Goal: Information Seeking & Learning: Check status

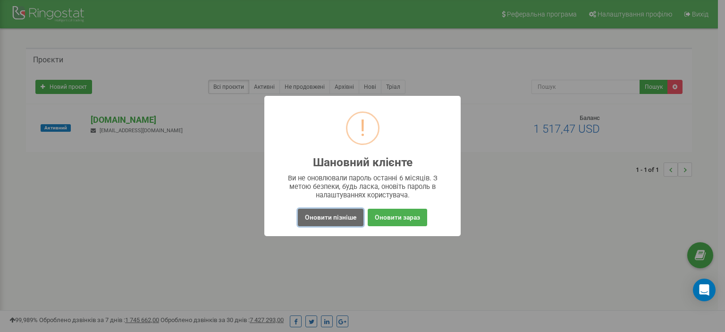
click at [337, 215] on button "Оновити пізніше" at bounding box center [331, 217] width 66 height 17
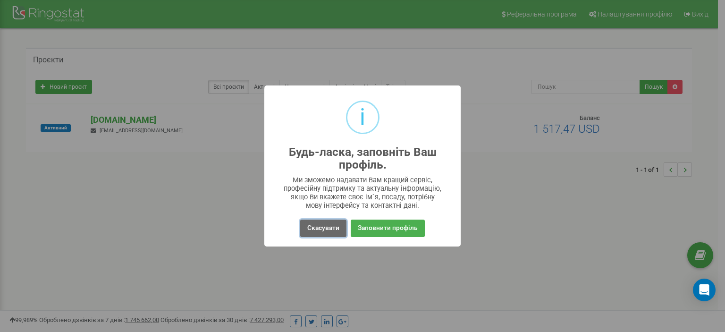
click at [325, 228] on button "Скасувати" at bounding box center [323, 228] width 46 height 17
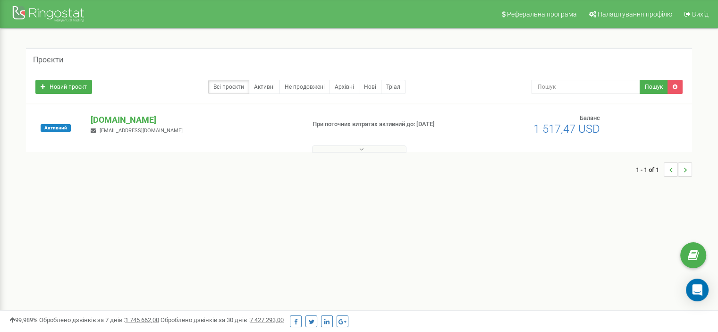
click at [376, 153] on div "1 - 1 of 1" at bounding box center [359, 169] width 666 height 33
click at [369, 149] on button at bounding box center [359, 148] width 94 height 7
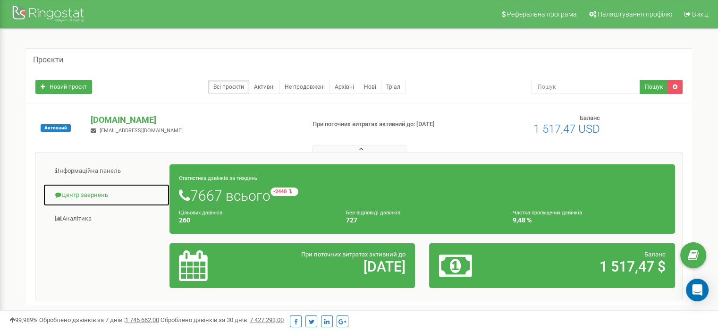
click at [81, 193] on link "Центр звернень" at bounding box center [106, 195] width 127 height 23
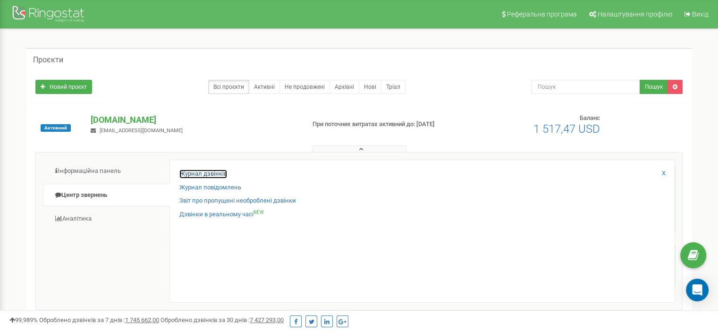
click at [201, 173] on link "Журнал дзвінків" at bounding box center [203, 174] width 48 height 9
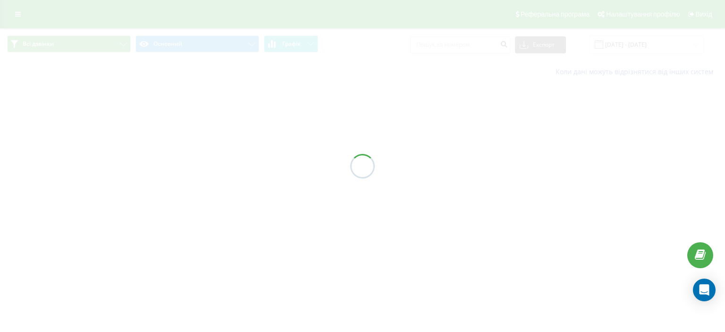
click at [660, 49] on div at bounding box center [362, 166] width 725 height 332
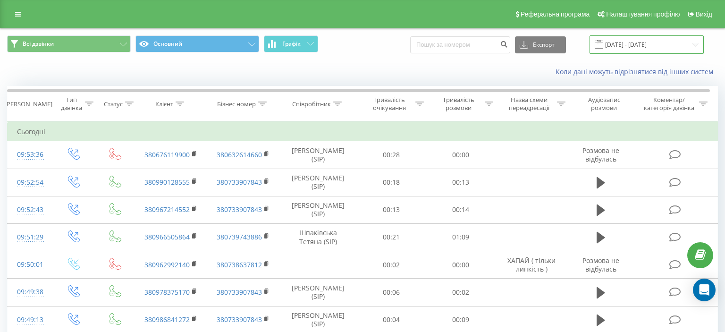
click at [661, 48] on input "23.08.2025 - 23.09.2025" at bounding box center [647, 44] width 114 height 18
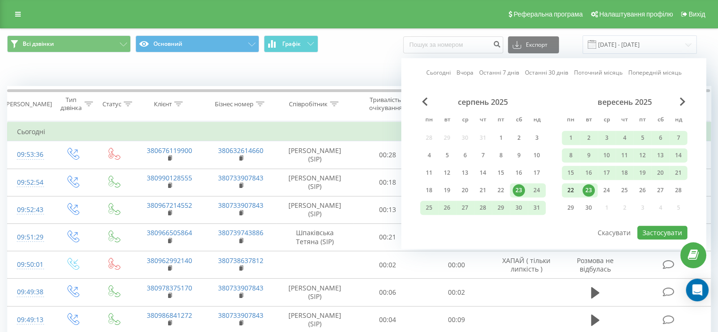
click at [573, 187] on div "22" at bounding box center [571, 190] width 12 height 12
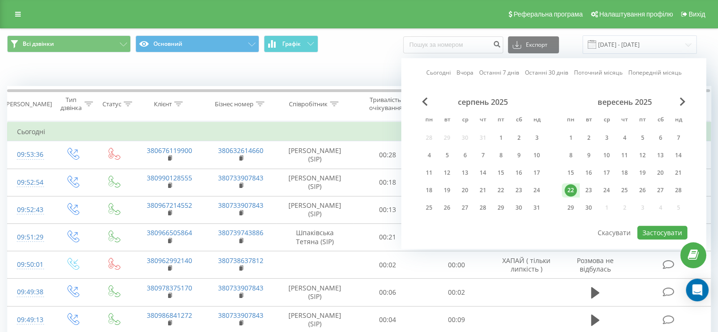
click at [573, 187] on div "22" at bounding box center [571, 190] width 12 height 12
click at [502, 190] on div "22" at bounding box center [501, 190] width 12 height 12
click at [574, 189] on div "22" at bounding box center [571, 190] width 12 height 12
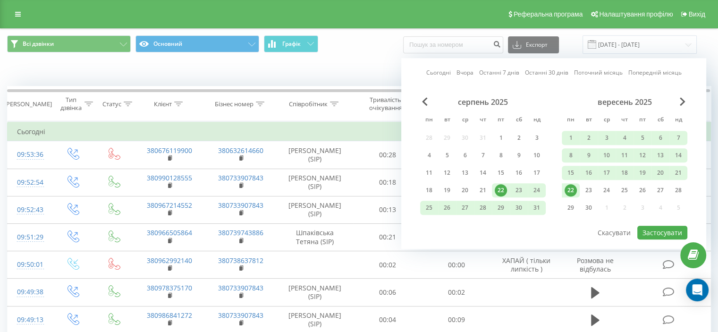
click at [571, 187] on div "22" at bounding box center [571, 190] width 12 height 12
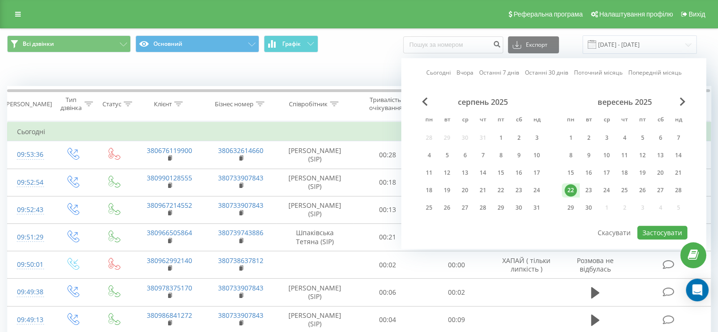
click at [570, 189] on div "22" at bounding box center [571, 190] width 12 height 12
click at [662, 232] on button "Застосувати" at bounding box center [663, 233] width 50 height 14
type input "22.09.2025 - 22.09.2025"
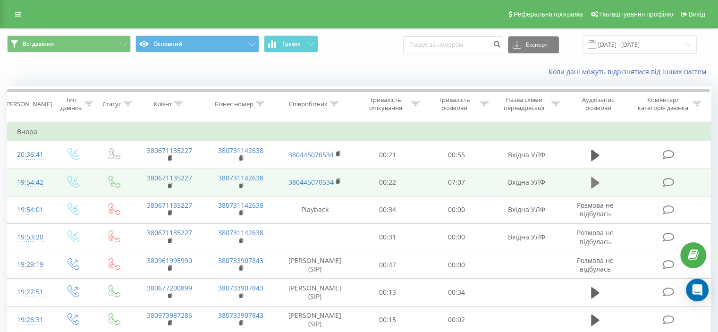
click at [589, 183] on button at bounding box center [595, 183] width 14 height 14
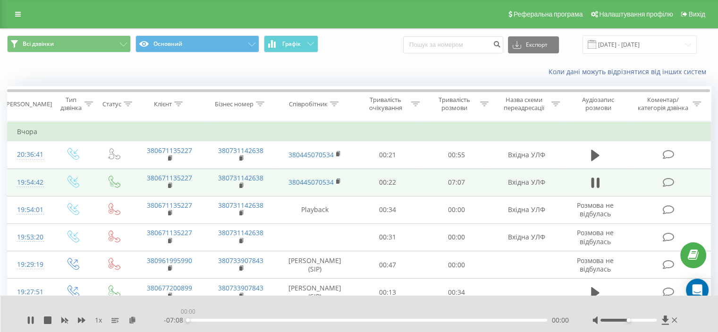
click at [193, 321] on div "00:00" at bounding box center [367, 320] width 359 height 3
click at [208, 322] on div "- 06:50 00:17 00:17" at bounding box center [366, 319] width 405 height 9
click at [208, 319] on div "00:24" at bounding box center [367, 320] width 359 height 3
click at [216, 318] on div "- 06:42 00:25 00:25" at bounding box center [366, 319] width 405 height 9
click at [216, 321] on div "00:33" at bounding box center [367, 320] width 359 height 3
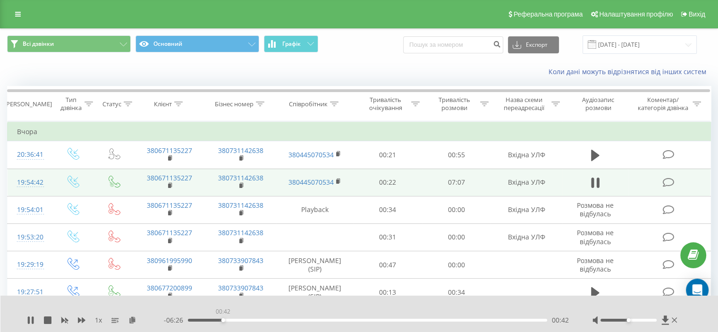
click at [223, 321] on div "00:42" at bounding box center [367, 320] width 359 height 3
click at [227, 319] on div "00:46" at bounding box center [367, 320] width 359 height 3
click at [234, 320] on div "00:47" at bounding box center [367, 320] width 359 height 3
click at [238, 319] on div "00:55" at bounding box center [367, 320] width 359 height 3
click at [247, 321] on div "01:11" at bounding box center [367, 320] width 359 height 3
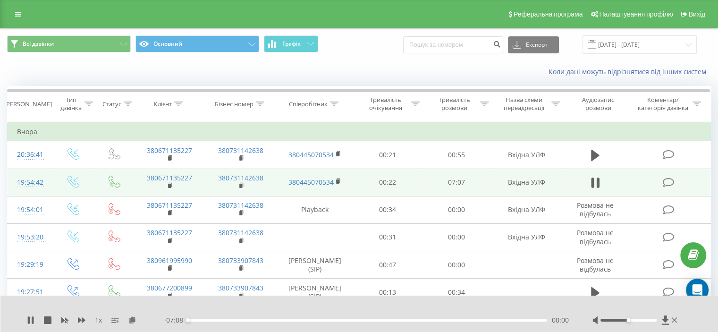
click at [255, 321] on div "00:00" at bounding box center [367, 320] width 359 height 3
drag, startPoint x: 627, startPoint y: 321, endPoint x: 648, endPoint y: 319, distance: 20.9
click at [648, 319] on div at bounding box center [629, 320] width 56 height 3
click at [262, 321] on div "01:23" at bounding box center [367, 320] width 359 height 3
click at [272, 321] on div "01:28" at bounding box center [367, 320] width 359 height 3
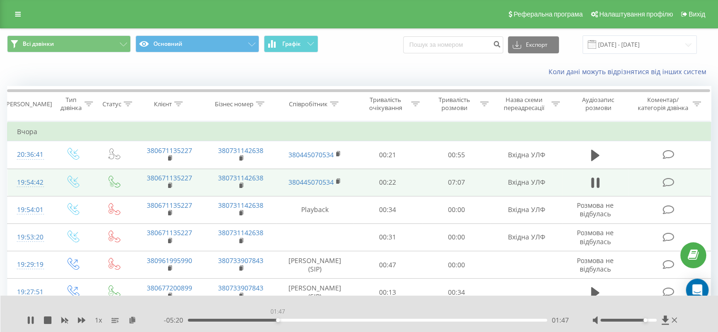
click at [278, 321] on div "01:47" at bounding box center [367, 320] width 359 height 3
click at [283, 320] on div "01:47" at bounding box center [367, 320] width 359 height 3
click at [289, 319] on div "01:55" at bounding box center [367, 320] width 359 height 3
click at [298, 320] on div "02:06" at bounding box center [367, 320] width 359 height 3
click at [303, 320] on div "02:17" at bounding box center [367, 320] width 359 height 3
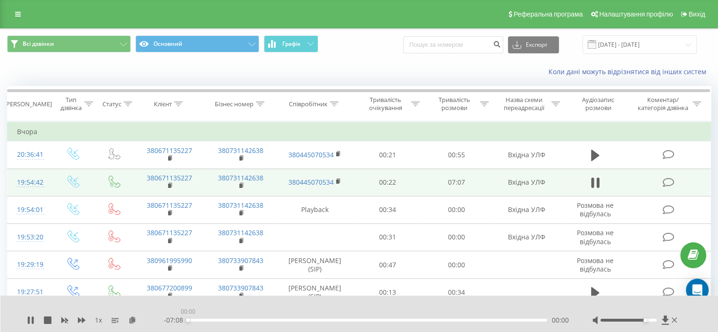
click at [308, 320] on div "00:00" at bounding box center [367, 320] width 359 height 3
click at [304, 319] on div "02:25" at bounding box center [367, 320] width 359 height 3
click at [315, 320] on div "02:31" at bounding box center [367, 320] width 359 height 3
click at [324, 319] on div "02:42" at bounding box center [367, 320] width 359 height 3
click at [321, 319] on div "02:38" at bounding box center [367, 320] width 359 height 3
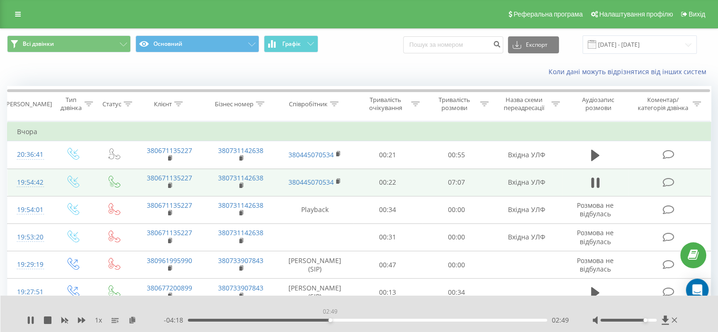
click at [330, 320] on div "02:49" at bounding box center [367, 320] width 359 height 3
click at [327, 321] on div "02:51" at bounding box center [367, 320] width 359 height 3
click at [346, 319] on div "03:08" at bounding box center [367, 320] width 359 height 3
click at [352, 319] on div "03:12" at bounding box center [367, 320] width 359 height 3
click at [358, 319] on div "03:23" at bounding box center [367, 320] width 359 height 3
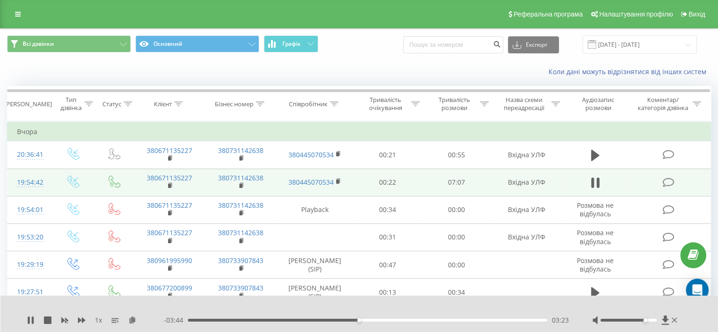
click at [365, 320] on div "03:23" at bounding box center [367, 320] width 359 height 3
click at [371, 319] on div "03:32" at bounding box center [367, 320] width 359 height 3
click at [377, 321] on div "03:39" at bounding box center [367, 320] width 359 height 3
click at [382, 320] on div "03:51" at bounding box center [367, 320] width 359 height 3
click at [389, 319] on div "03:59" at bounding box center [367, 320] width 359 height 3
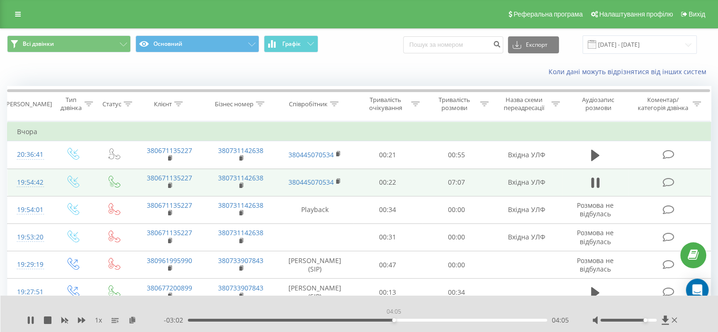
click at [394, 319] on div "04:05" at bounding box center [367, 320] width 359 height 3
click at [401, 320] on div "04:13" at bounding box center [367, 320] width 359 height 3
click at [405, 319] on div "04:18" at bounding box center [367, 320] width 359 height 3
click at [411, 319] on div "04:19" at bounding box center [367, 320] width 359 height 3
click at [414, 319] on div "04:28" at bounding box center [367, 320] width 359 height 3
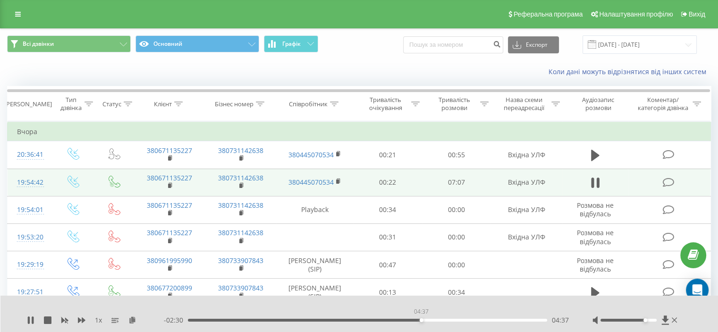
click at [421, 321] on div "04:37" at bounding box center [367, 320] width 359 height 3
click at [428, 321] on div "04:45" at bounding box center [367, 320] width 359 height 3
click at [437, 320] on div "04:56" at bounding box center [367, 320] width 359 height 3
click at [443, 320] on div "05:03" at bounding box center [367, 320] width 359 height 3
click at [448, 321] on div "05:09" at bounding box center [367, 320] width 359 height 3
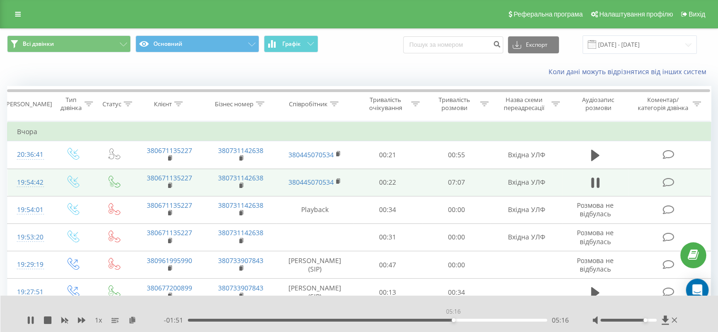
click at [453, 320] on div "05:16" at bounding box center [367, 320] width 359 height 3
click at [457, 319] on div "05:16" at bounding box center [367, 320] width 359 height 3
click at [461, 319] on div "05:25" at bounding box center [367, 320] width 359 height 3
click at [471, 320] on div "05:34" at bounding box center [367, 320] width 359 height 3
click at [475, 319] on div "05:38" at bounding box center [367, 320] width 359 height 3
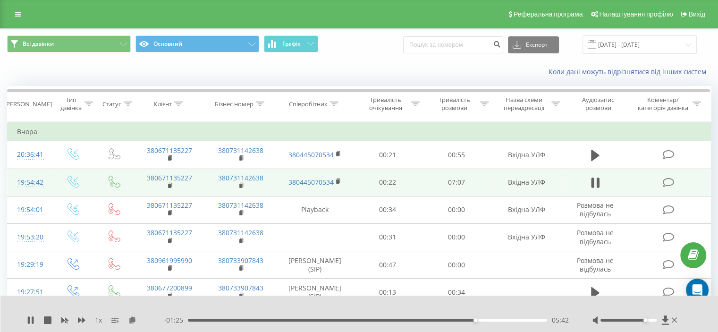
click at [479, 321] on div "05:42" at bounding box center [367, 320] width 359 height 3
